Goal: Task Accomplishment & Management: Use online tool/utility

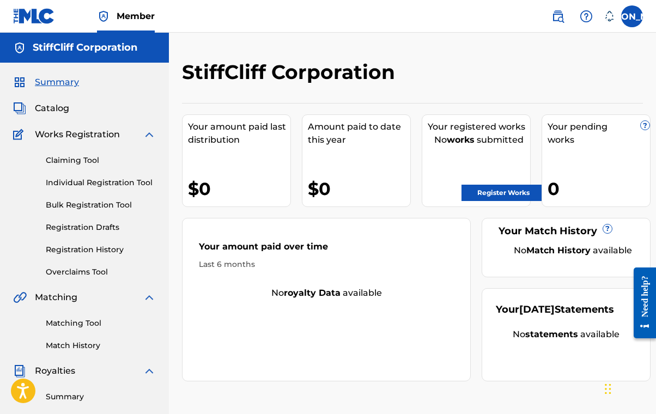
click at [69, 156] on link "Claiming Tool" at bounding box center [101, 160] width 110 height 11
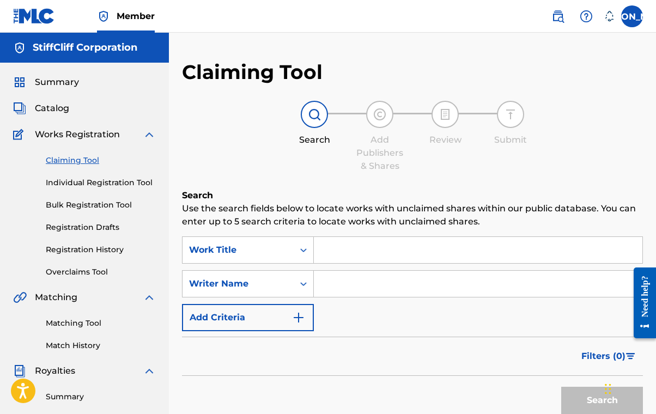
click at [355, 257] on input "Search Form" at bounding box center [478, 250] width 329 height 26
click at [332, 284] on input "Search Form" at bounding box center [478, 284] width 329 height 26
click at [602, 401] on button "Search" at bounding box center [602, 400] width 82 height 27
click at [586, 401] on button "Search" at bounding box center [602, 400] width 82 height 27
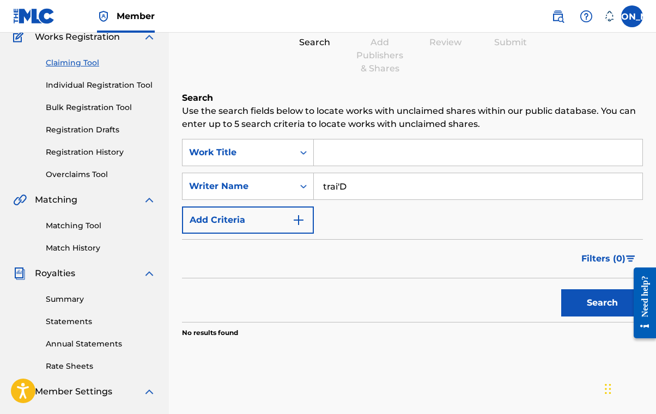
scroll to position [100, 0]
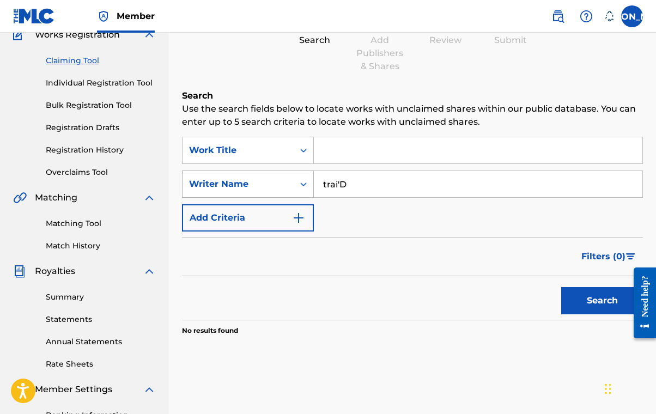
drag, startPoint x: 361, startPoint y: 186, endPoint x: 269, endPoint y: 185, distance: 91.6
click at [269, 185] on div "SearchWithCriteria431d6a78-401e-4c02-a5d0-700cbad479a4 Writer Name trai'D" at bounding box center [412, 184] width 461 height 27
type input "[PERSON_NAME]"
drag, startPoint x: 455, startPoint y: 239, endPoint x: 607, endPoint y: 302, distance: 164.7
click at [607, 302] on button "Search" at bounding box center [602, 300] width 82 height 27
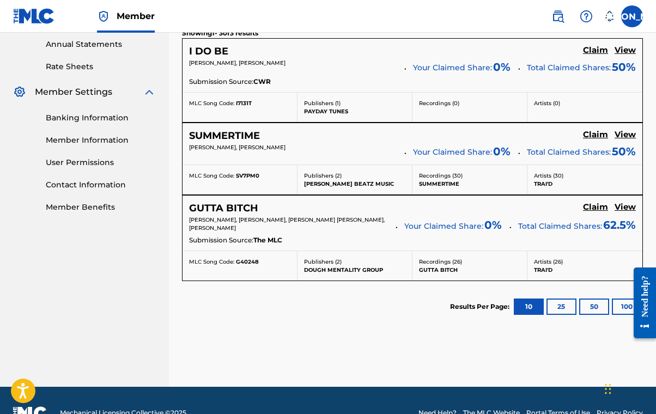
scroll to position [397, 0]
click at [599, 56] on h5 "Claim" at bounding box center [595, 50] width 25 height 10
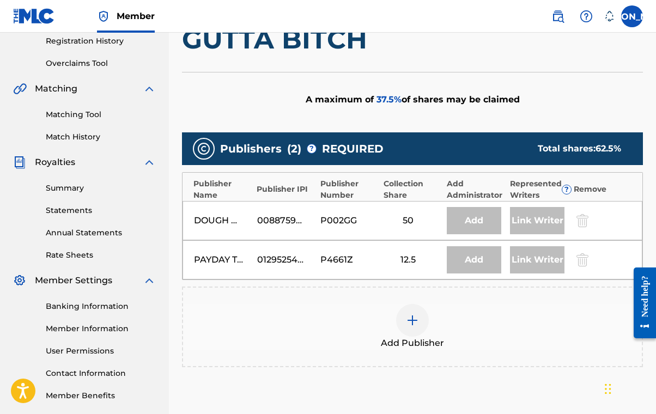
scroll to position [218, 0]
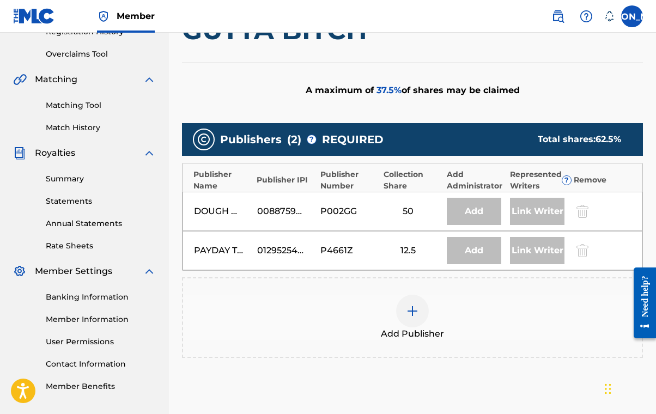
click at [415, 311] on img at bounding box center [412, 311] width 13 height 13
